Goal: Information Seeking & Learning: Learn about a topic

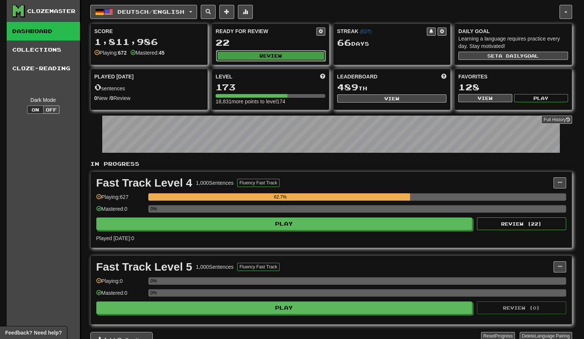
click at [269, 58] on button "Review" at bounding box center [271, 55] width 110 height 11
select select "********"
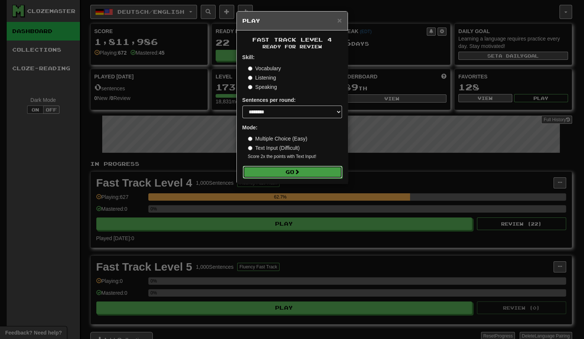
click at [276, 176] on button "Go" at bounding box center [293, 172] width 100 height 13
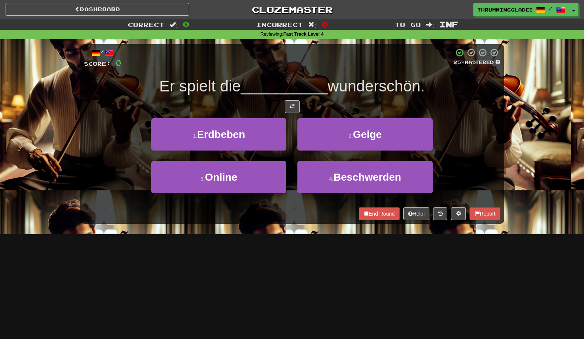
click at [290, 133] on div "1 . Erdbeben" at bounding box center [219, 139] width 146 height 43
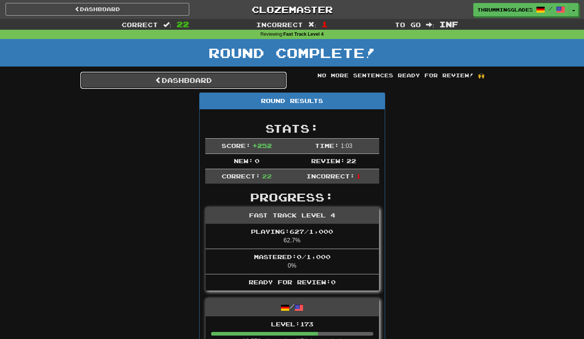
click at [226, 80] on link "Dashboard" at bounding box center [183, 80] width 206 height 17
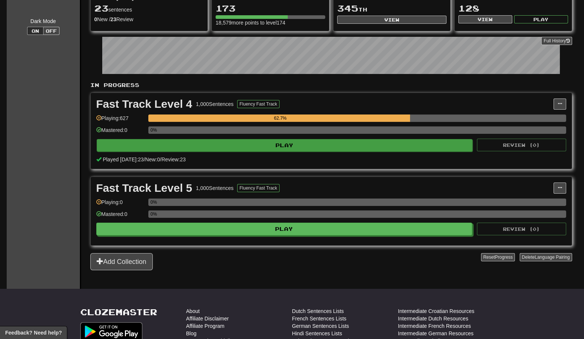
scroll to position [82, 0]
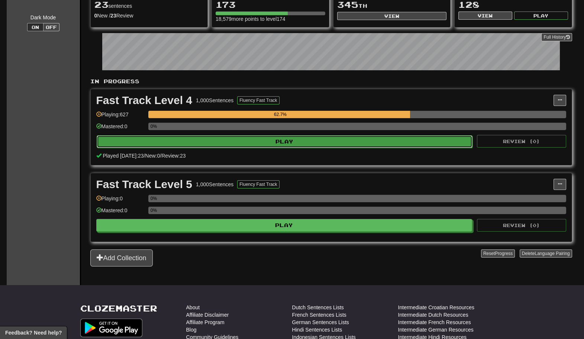
click at [360, 144] on button "Play" at bounding box center [285, 141] width 376 height 13
select select "********"
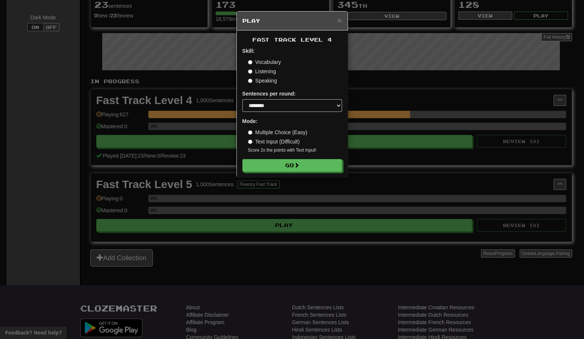
click at [261, 70] on label "Listening" at bounding box center [262, 71] width 28 height 7
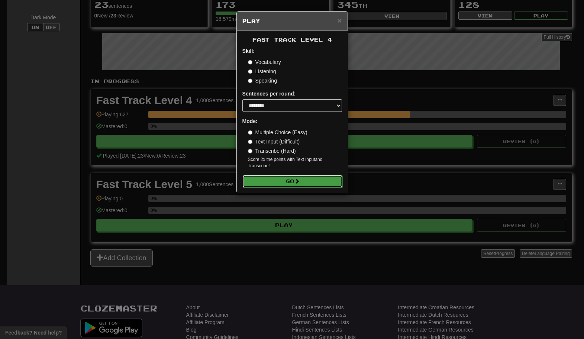
click at [271, 179] on button "Go" at bounding box center [293, 181] width 100 height 13
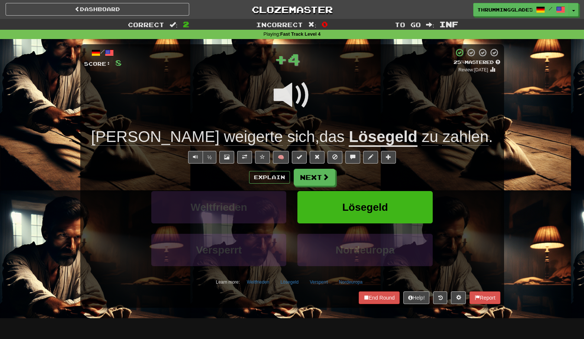
click at [349, 135] on u "Lösegeld" at bounding box center [383, 137] width 68 height 19
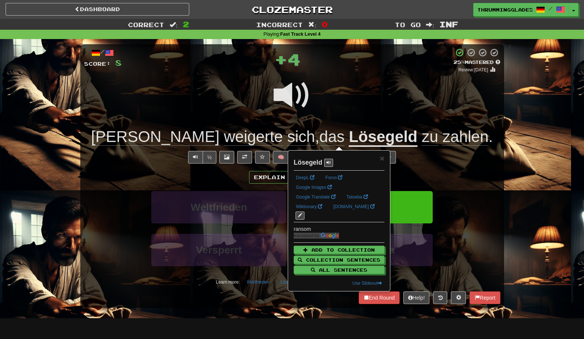
click at [323, 120] on div at bounding box center [292, 100] width 416 height 53
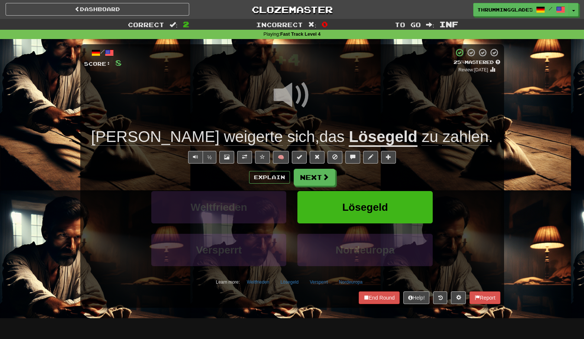
click at [290, 197] on div "Weltfrieden" at bounding box center [219, 212] width 146 height 43
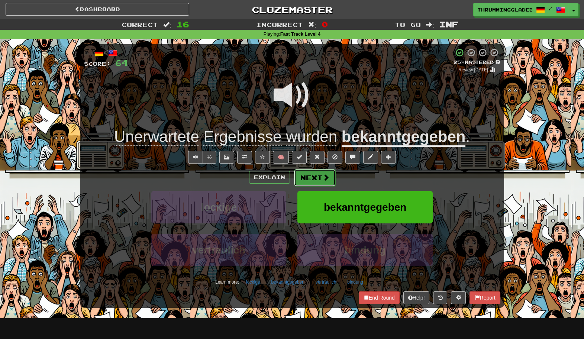
click at [311, 180] on button "Next" at bounding box center [315, 177] width 42 height 17
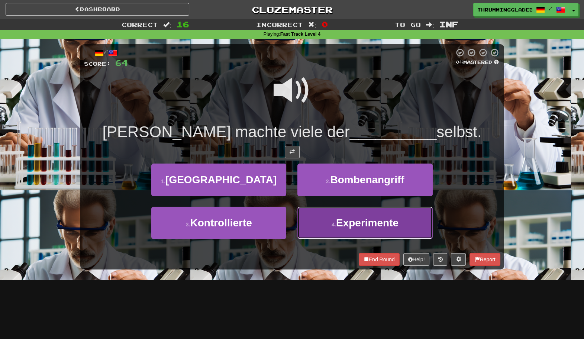
click at [314, 225] on button "4 . Experimente" at bounding box center [364, 223] width 135 height 32
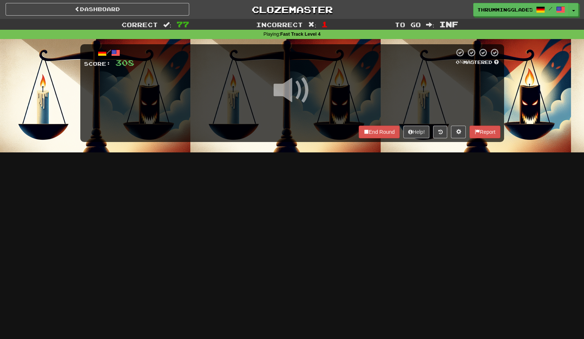
click at [285, 191] on div "Dashboard Clozemaster ThrummingGlade572 / Toggle Dropdown Dashboard Leaderboard…" at bounding box center [292, 169] width 584 height 339
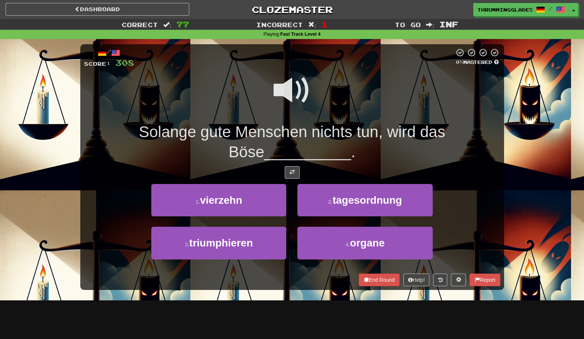
click at [297, 195] on div "2 . tagesordnung" at bounding box center [365, 205] width 146 height 43
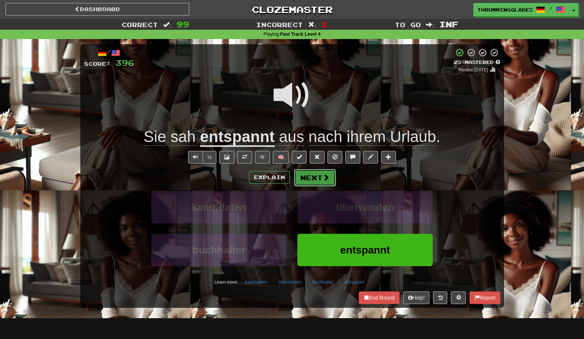
click at [307, 179] on button "Next" at bounding box center [315, 177] width 42 height 17
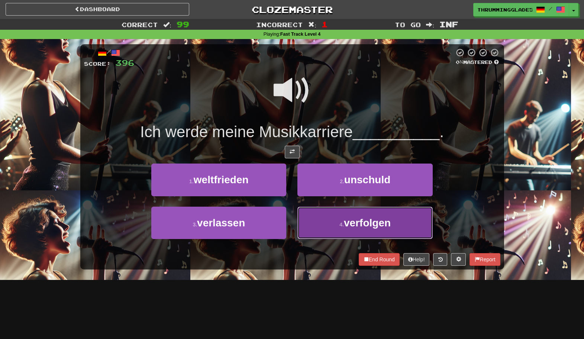
click at [325, 216] on button "4 . verfolgen" at bounding box center [364, 223] width 135 height 32
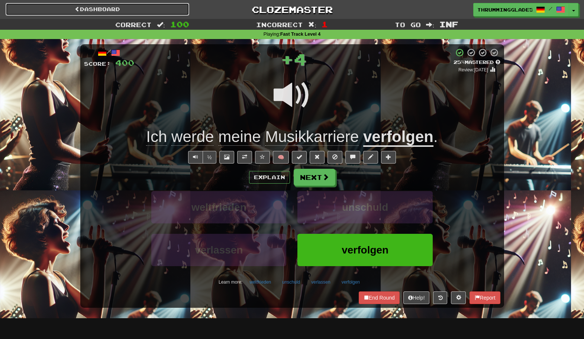
click at [109, 9] on link "Dashboard" at bounding box center [98, 9] width 184 height 13
